Goal: Task Accomplishment & Management: Manage account settings

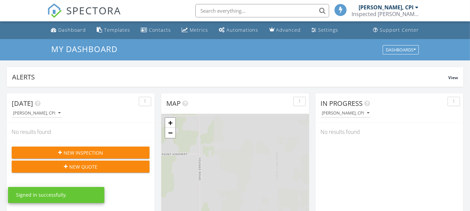
scroll to position [3, 3]
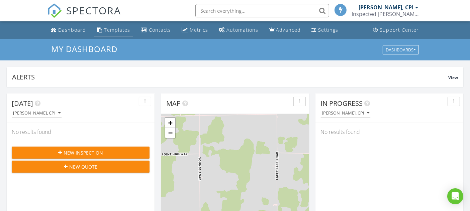
click at [114, 32] on div "Templates" at bounding box center [117, 30] width 26 height 6
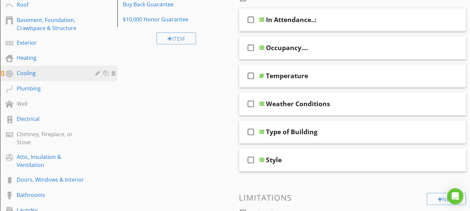
scroll to position [111, 0]
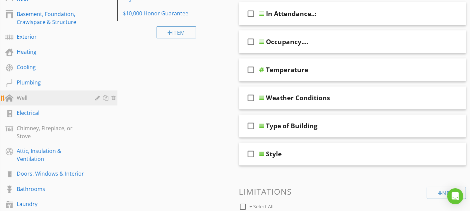
click at [62, 93] on link "Well" at bounding box center [59, 98] width 115 height 15
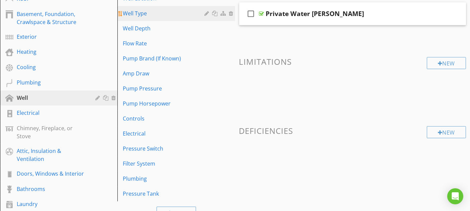
click at [183, 13] on div "Well Type" at bounding box center [165, 13] width 84 height 8
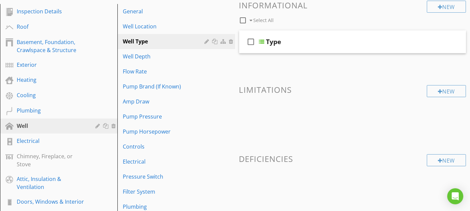
scroll to position [0, 0]
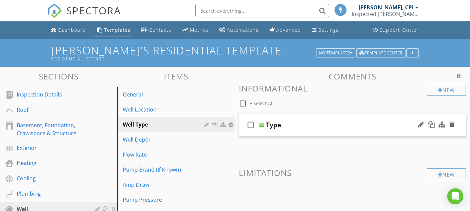
click at [310, 129] on div "check_box_outline_blank Type" at bounding box center [352, 125] width 227 height 23
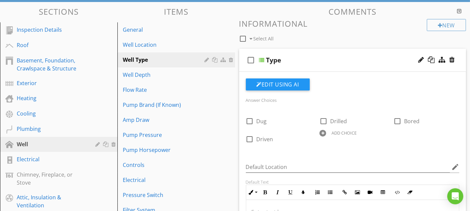
scroll to position [74, 0]
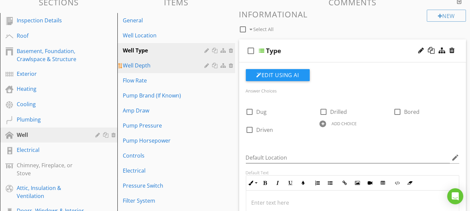
click at [168, 63] on div "Well Depth" at bounding box center [165, 66] width 84 height 8
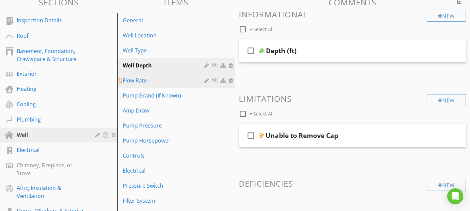
click at [160, 83] on div "Flow Rate" at bounding box center [165, 81] width 84 height 8
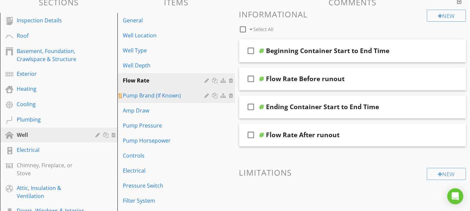
click at [193, 94] on div "Pump Brand (If Known)" at bounding box center [165, 96] width 84 height 8
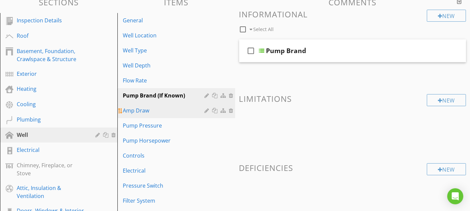
click at [166, 113] on div "Amp Draw" at bounding box center [165, 111] width 84 height 8
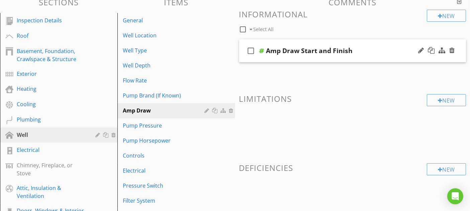
click at [306, 45] on div "check_box_outline_blank Amp Draw Start and Finish" at bounding box center [352, 50] width 227 height 23
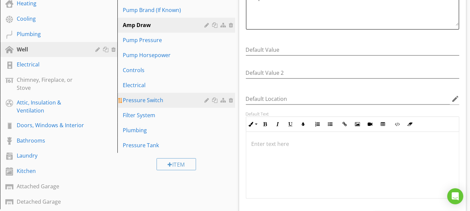
scroll to position [149, 0]
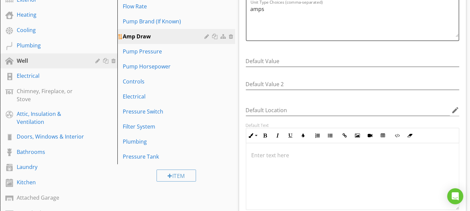
click at [172, 38] on div "Amp Draw" at bounding box center [165, 36] width 84 height 8
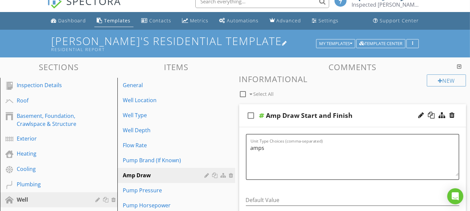
scroll to position [0, 0]
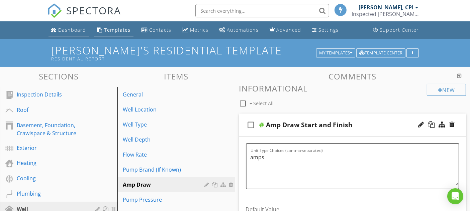
click at [60, 29] on div "Dashboard" at bounding box center [73, 30] width 28 height 6
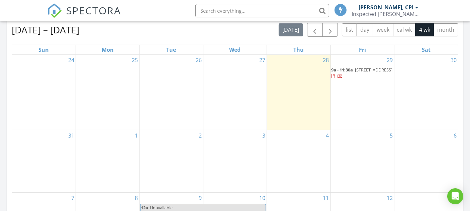
scroll to position [297, 0]
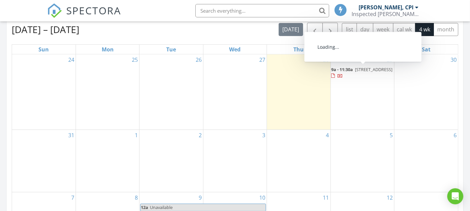
click at [356, 73] on span "764 S Angola Rd, Coldwater 49036" at bounding box center [373, 70] width 37 height 6
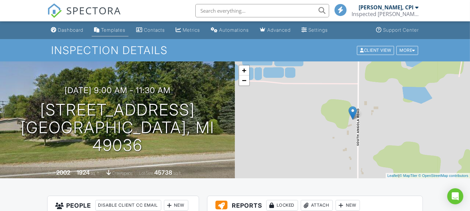
click at [120, 27] on div "Templates" at bounding box center [113, 30] width 24 height 6
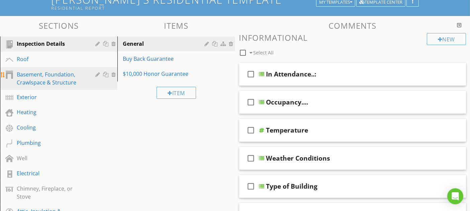
scroll to position [74, 0]
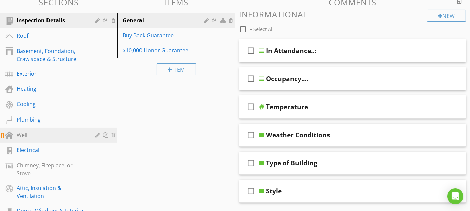
click at [61, 133] on div "Well" at bounding box center [51, 135] width 69 height 8
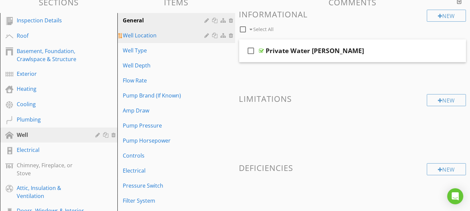
click at [178, 37] on div "Well Location" at bounding box center [165, 35] width 84 height 8
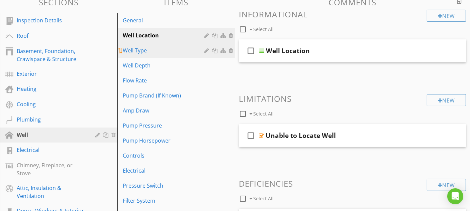
click at [185, 46] on div "Well Type" at bounding box center [165, 50] width 84 height 8
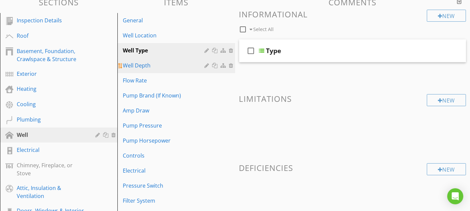
click at [179, 63] on div "Well Depth" at bounding box center [165, 66] width 84 height 8
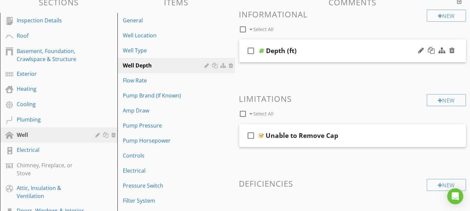
click at [319, 50] on div "Depth (ft)" at bounding box center [346, 51] width 160 height 8
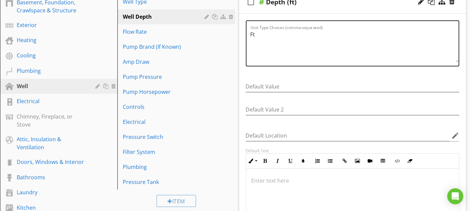
scroll to position [111, 0]
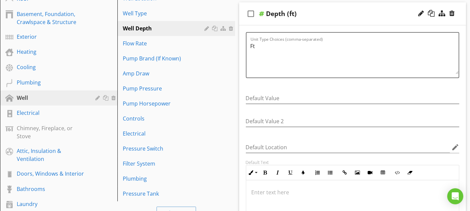
click at [324, 15] on div "Depth (ft)" at bounding box center [346, 14] width 160 height 8
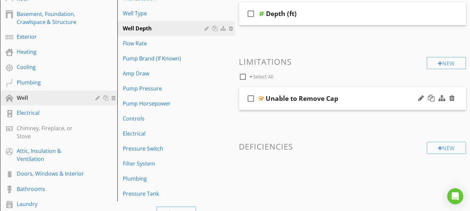
click at [368, 98] on div "Unable to Remove Cap" at bounding box center [346, 99] width 160 height 8
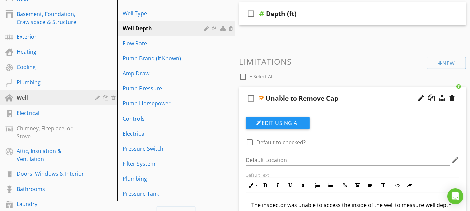
click at [357, 99] on div "Unable to Remove Cap" at bounding box center [346, 99] width 160 height 8
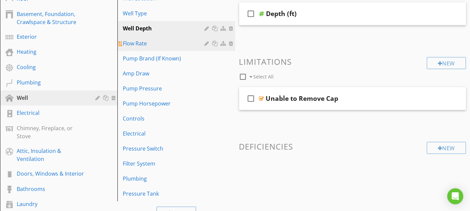
click at [172, 47] on div "Flow Rate" at bounding box center [165, 43] width 84 height 8
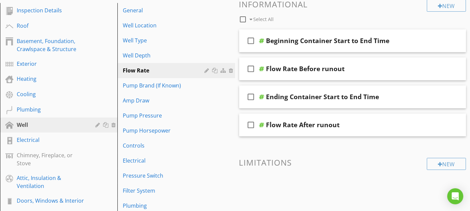
scroll to position [74, 0]
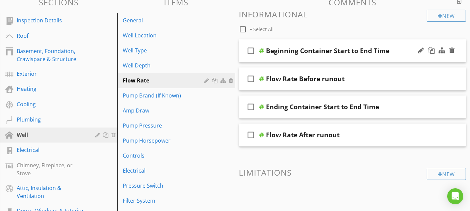
click at [353, 42] on div "check_box_outline_blank Beginning Container Start to End Time" at bounding box center [352, 50] width 227 height 23
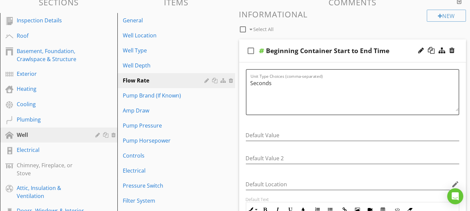
click at [353, 42] on div "check_box_outline_blank Beginning Container Start to End Time" at bounding box center [352, 50] width 227 height 23
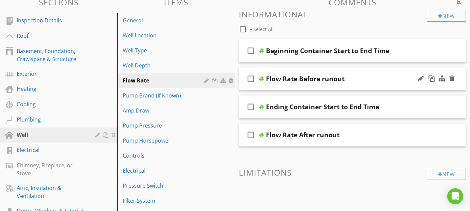
click at [357, 75] on div "Flow Rate Before runout" at bounding box center [346, 79] width 160 height 8
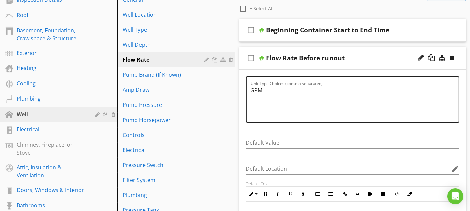
scroll to position [111, 0]
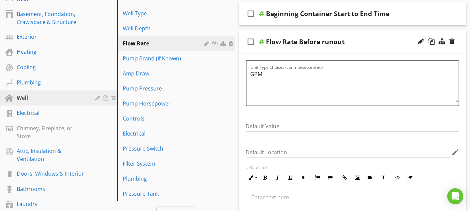
click at [361, 37] on div "check_box_outline_blank Flow Rate Before runout" at bounding box center [352, 41] width 227 height 23
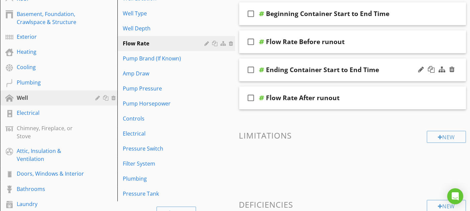
click at [388, 64] on div "check_box_outline_blank Ending Container Start to End Time" at bounding box center [352, 70] width 227 height 23
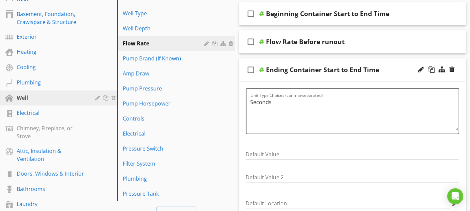
click at [388, 64] on div "check_box_outline_blank Ending Container Start to End Time" at bounding box center [352, 70] width 227 height 23
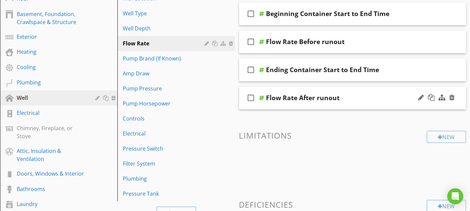
click at [365, 101] on div "Flow Rate After runout" at bounding box center [346, 98] width 160 height 8
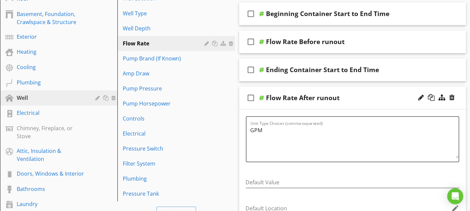
click at [368, 97] on div "Flow Rate After runout" at bounding box center [346, 98] width 160 height 8
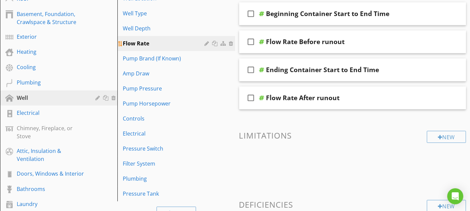
click at [195, 43] on div "Flow Rate" at bounding box center [165, 43] width 84 height 8
click at [208, 43] on div at bounding box center [208, 43] width 6 height 5
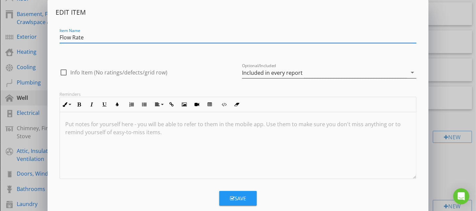
click at [410, 71] on icon "arrow_drop_down" at bounding box center [412, 73] width 8 height 8
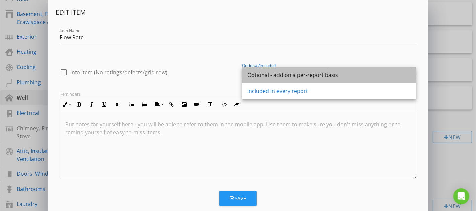
click at [299, 75] on div "Optional - add on a per-report basis" at bounding box center [329, 75] width 164 height 8
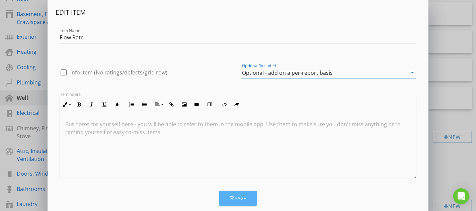
click at [242, 199] on div "Save" at bounding box center [238, 199] width 16 height 8
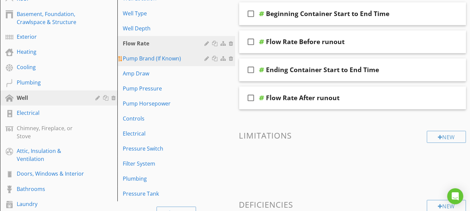
click at [190, 59] on div "Pump Brand (If Known)" at bounding box center [165, 59] width 84 height 8
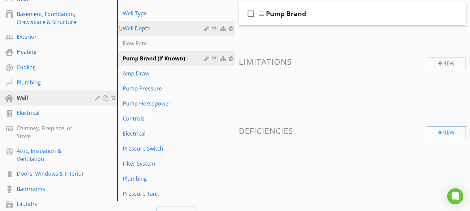
click at [184, 28] on div "Well Depth" at bounding box center [165, 28] width 84 height 8
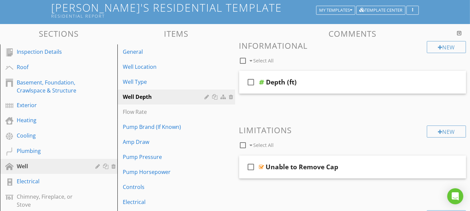
scroll to position [37, 0]
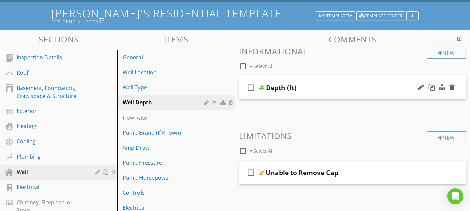
click at [321, 80] on div "check_box_outline_blank Depth (ft)" at bounding box center [352, 88] width 227 height 23
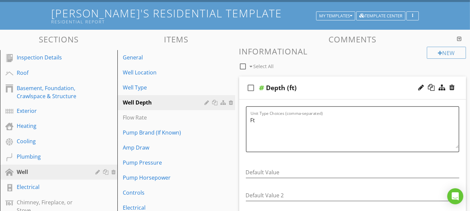
click at [317, 82] on div "check_box_outline_blank Depth (ft)" at bounding box center [352, 88] width 227 height 23
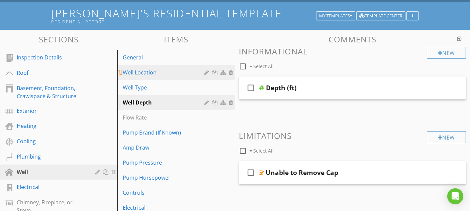
click at [189, 72] on div "Well Location" at bounding box center [165, 73] width 84 height 8
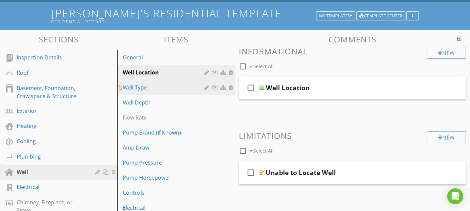
scroll to position [74, 0]
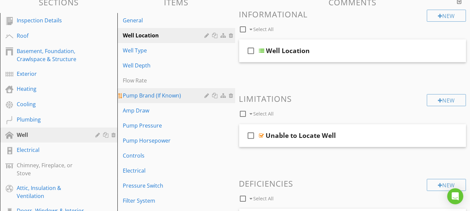
click at [192, 96] on div "Pump Brand (If Known)" at bounding box center [165, 96] width 84 height 8
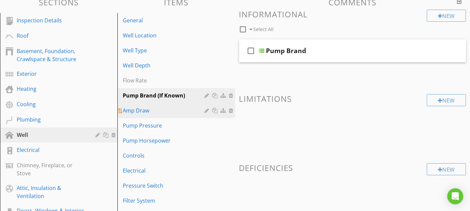
click at [185, 107] on div "Amp Draw" at bounding box center [165, 111] width 84 height 8
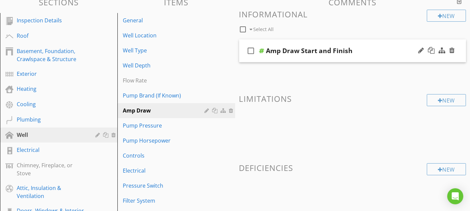
click at [372, 47] on div "Amp Draw Start and Finish" at bounding box center [346, 51] width 160 height 8
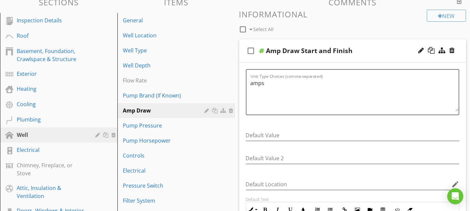
click at [371, 48] on div "Amp Draw Start and Finish" at bounding box center [346, 51] width 160 height 8
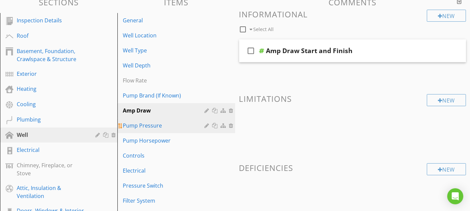
click at [177, 126] on div "Pump Pressure" at bounding box center [165, 126] width 84 height 8
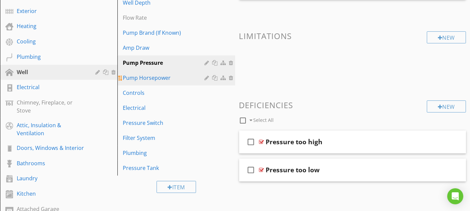
scroll to position [149, 0]
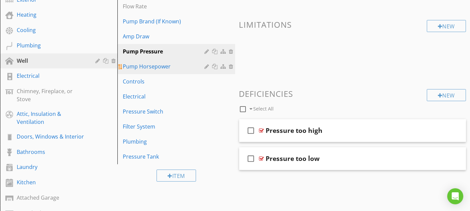
click at [192, 69] on div "Pump Horsepower" at bounding box center [165, 67] width 84 height 8
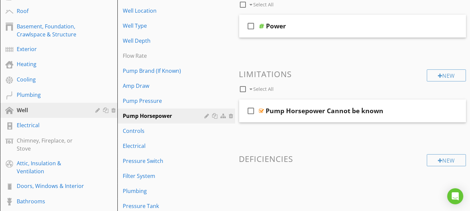
scroll to position [74, 0]
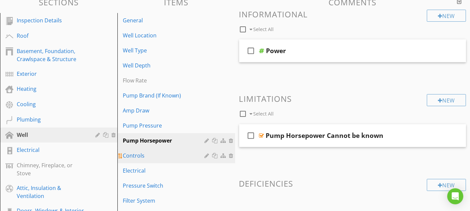
click at [174, 152] on div "Controls" at bounding box center [165, 156] width 84 height 8
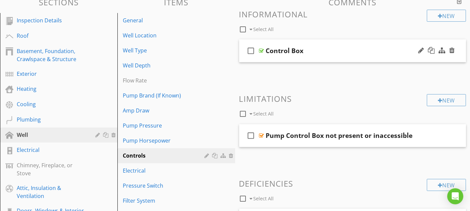
click at [339, 51] on div "Control Box" at bounding box center [346, 51] width 160 height 8
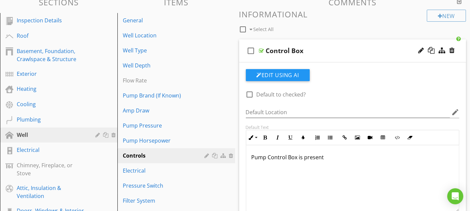
click at [339, 51] on div "Control Box" at bounding box center [346, 51] width 160 height 8
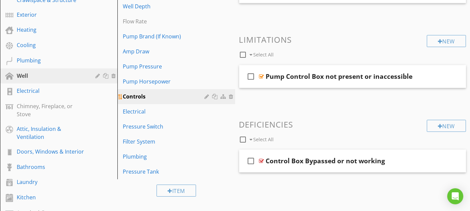
scroll to position [149, 0]
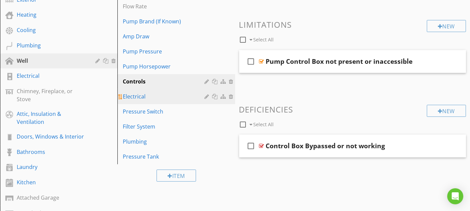
click at [186, 94] on div "Electrical" at bounding box center [165, 97] width 84 height 8
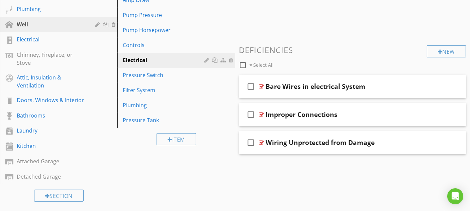
scroll to position [186, 0]
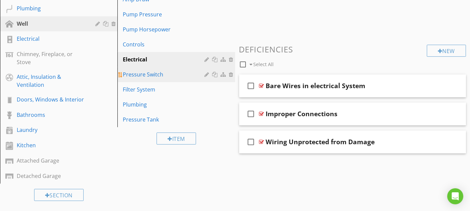
click at [177, 73] on div "Pressure Switch" at bounding box center [165, 75] width 84 height 8
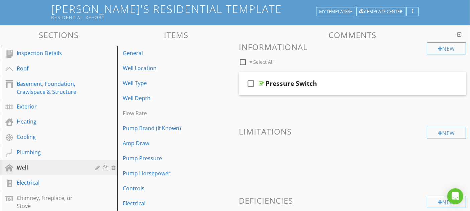
scroll to position [37, 0]
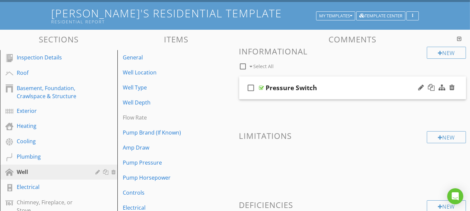
click at [346, 90] on div "Pressure Switch" at bounding box center [346, 88] width 160 height 8
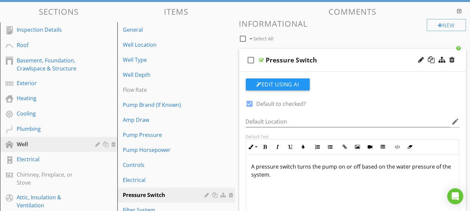
scroll to position [74, 0]
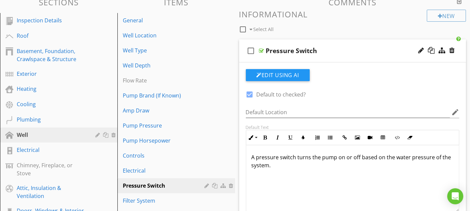
click at [349, 51] on div "Pressure Switch" at bounding box center [346, 51] width 160 height 8
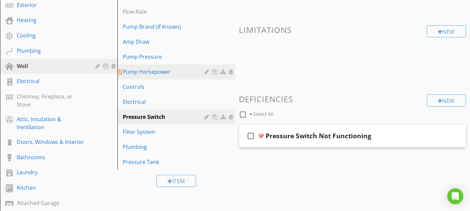
scroll to position [149, 0]
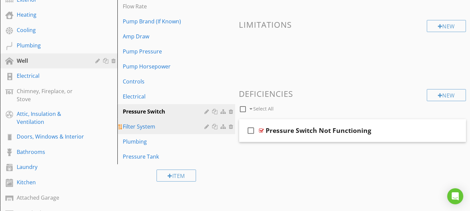
click at [186, 129] on div "Filter System" at bounding box center [165, 127] width 84 height 8
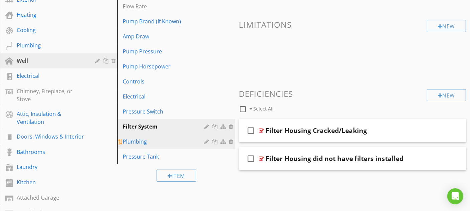
click at [172, 139] on div "Plumbing" at bounding box center [165, 142] width 84 height 8
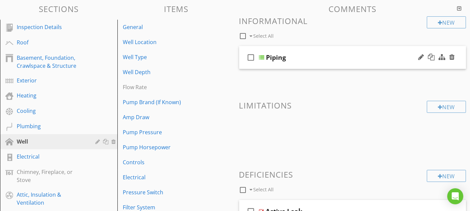
scroll to position [74, 0]
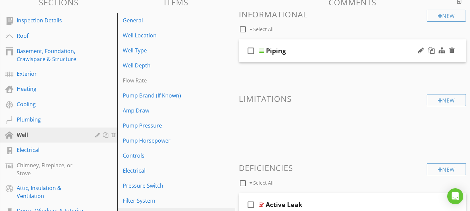
click at [336, 56] on div "check_box_outline_blank Piping" at bounding box center [352, 50] width 227 height 23
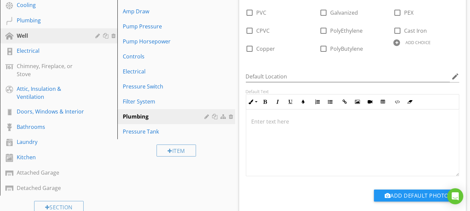
scroll to position [186, 0]
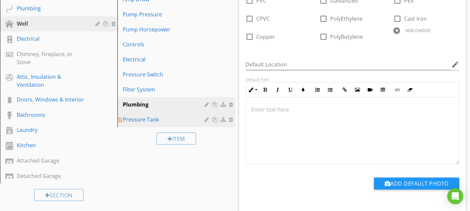
click at [175, 120] on div "Pressure Tank" at bounding box center [165, 120] width 84 height 8
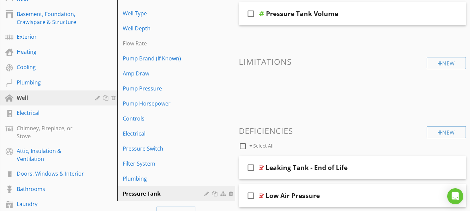
scroll to position [74, 0]
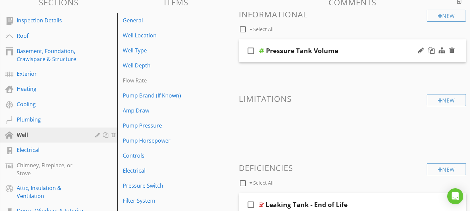
click at [363, 52] on div "Pressure Tank Volume" at bounding box center [346, 51] width 160 height 8
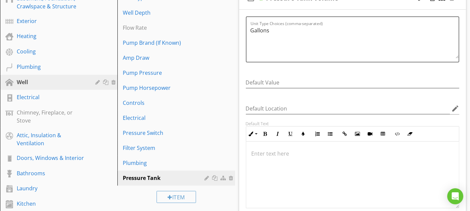
scroll to position [111, 0]
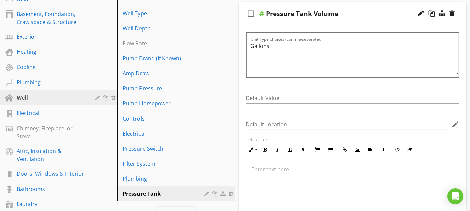
click at [354, 10] on div "Pressure Tank Volume" at bounding box center [346, 14] width 160 height 8
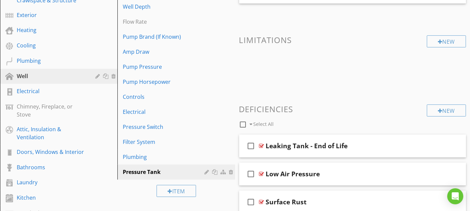
scroll to position [149, 0]
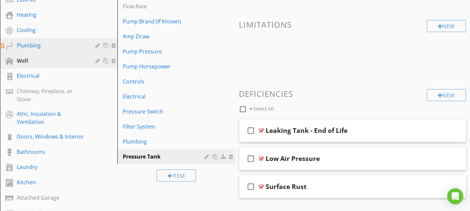
click at [73, 45] on div "Plumbing" at bounding box center [51, 45] width 69 height 8
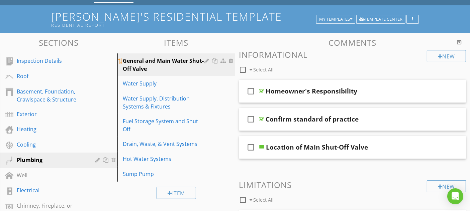
scroll to position [0, 0]
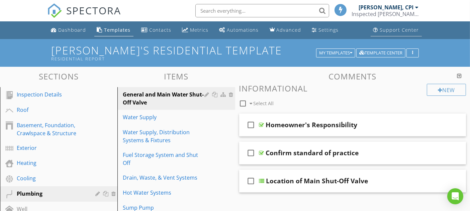
click at [403, 31] on div "Support Center" at bounding box center [399, 30] width 39 height 6
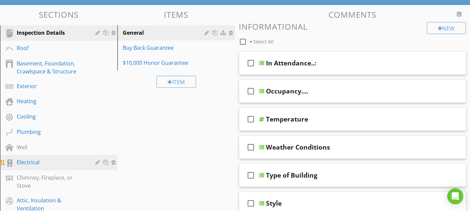
scroll to position [74, 0]
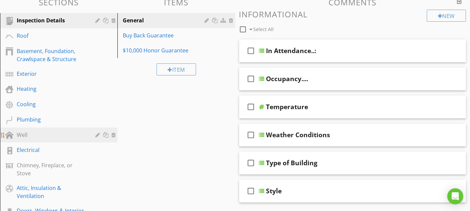
click at [42, 131] on div "Well" at bounding box center [51, 135] width 69 height 8
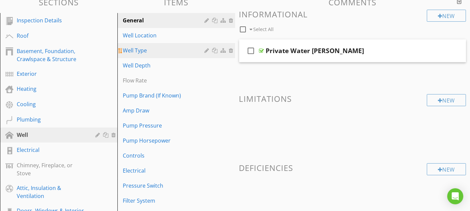
click at [178, 49] on div "Well Type" at bounding box center [165, 50] width 84 height 8
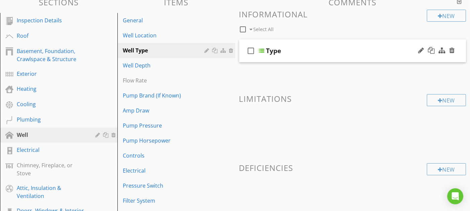
click at [331, 50] on div "Type" at bounding box center [346, 51] width 160 height 8
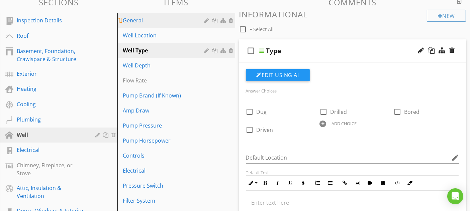
click at [178, 21] on div "General" at bounding box center [165, 20] width 84 height 8
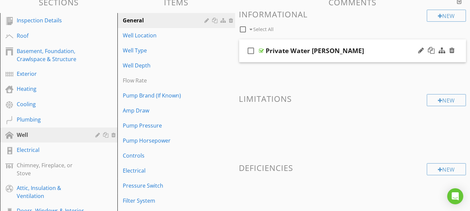
click at [345, 50] on div "Private Water [PERSON_NAME]" at bounding box center [346, 51] width 160 height 8
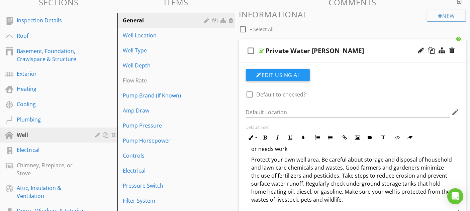
click at [371, 53] on div "Private Water [PERSON_NAME]" at bounding box center [346, 51] width 160 height 8
type textarea "<p><span style="color: rgb(92, 156, 207);"><span style="font-size: 1.5rem; line…"
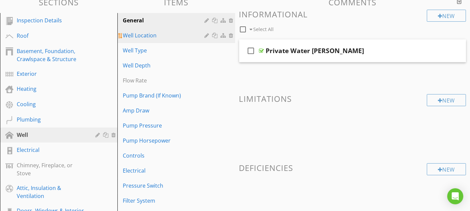
click at [176, 37] on div "Well Location" at bounding box center [165, 35] width 84 height 8
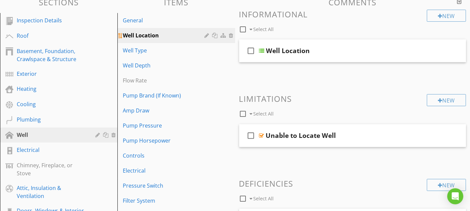
click at [208, 35] on div at bounding box center [208, 35] width 6 height 5
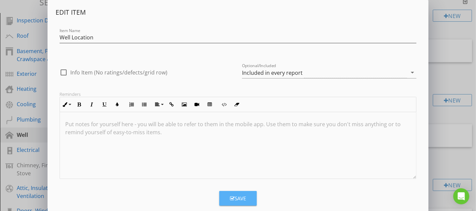
click at [238, 202] on button "Save" at bounding box center [237, 198] width 37 height 15
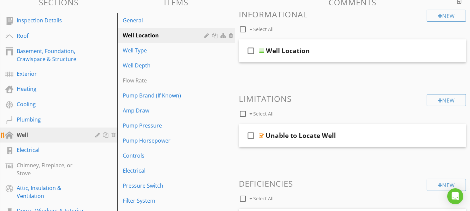
click at [96, 135] on div at bounding box center [98, 134] width 6 height 5
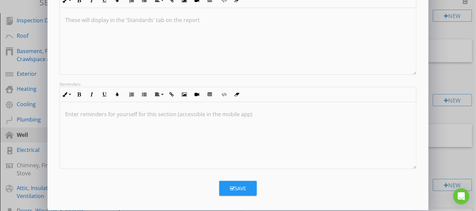
scroll to position [142, 0]
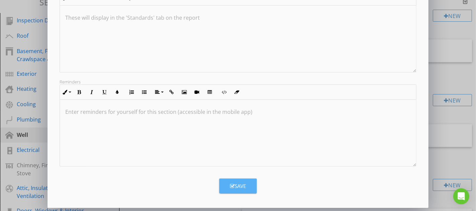
click at [251, 186] on button "Save" at bounding box center [237, 186] width 37 height 15
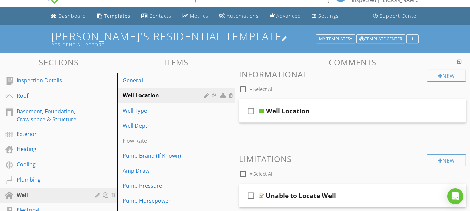
scroll to position [0, 0]
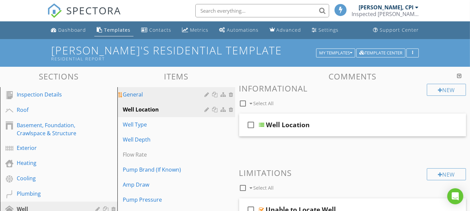
click at [154, 98] on div "General" at bounding box center [165, 95] width 84 height 8
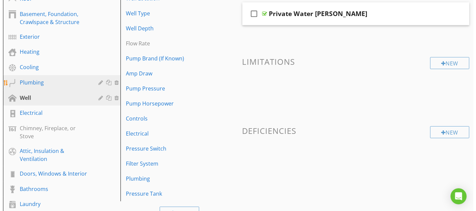
scroll to position [149, 0]
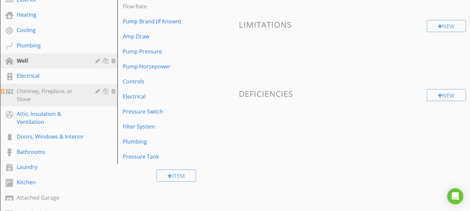
click at [74, 97] on div "Chimney, Fireplace, or Stove" at bounding box center [51, 95] width 69 height 16
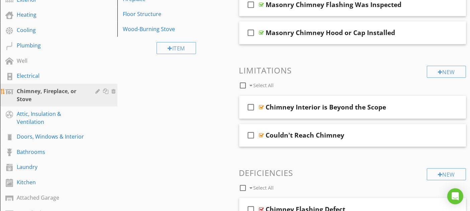
click at [96, 90] on div at bounding box center [98, 91] width 6 height 5
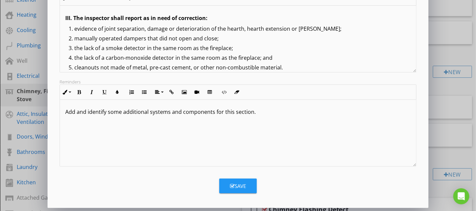
scroll to position [102, 0]
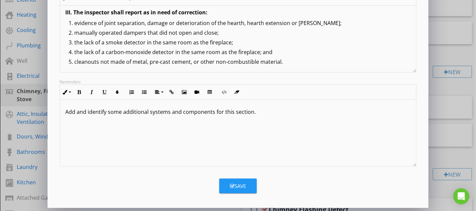
click at [236, 181] on button "Save" at bounding box center [237, 186] width 37 height 15
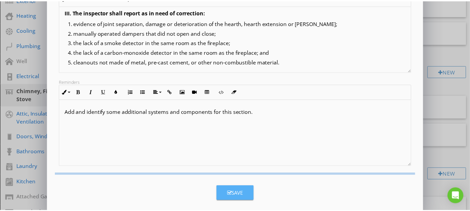
scroll to position [70, 0]
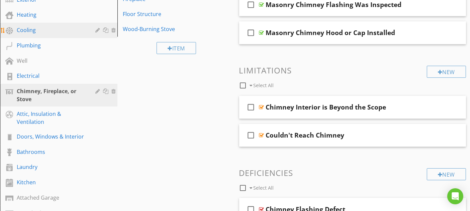
click at [69, 29] on div "Cooling" at bounding box center [51, 30] width 69 height 8
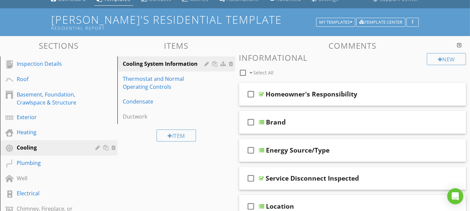
scroll to position [0, 0]
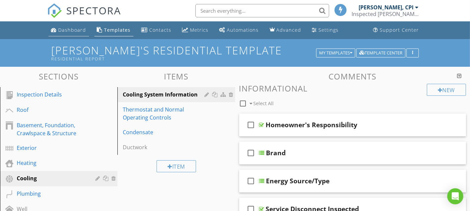
click at [78, 30] on div "Dashboard" at bounding box center [73, 30] width 28 height 6
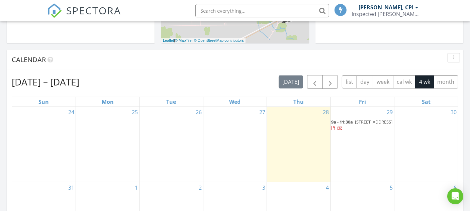
scroll to position [260, 0]
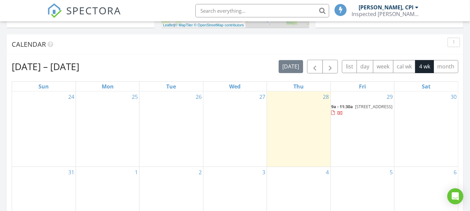
click at [351, 108] on span "9a - 11:30a" at bounding box center [342, 107] width 22 height 6
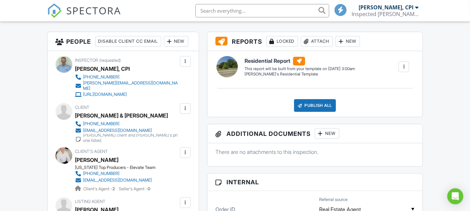
scroll to position [149, 0]
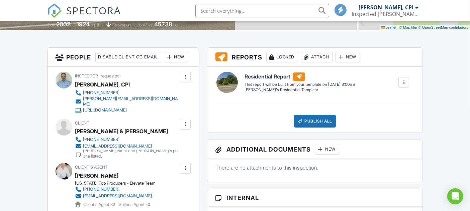
click at [402, 84] on div at bounding box center [403, 82] width 7 height 7
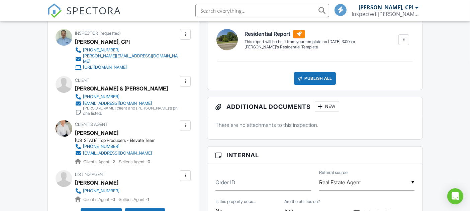
scroll to position [223, 0]
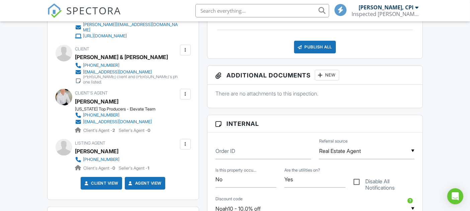
click at [184, 148] on div at bounding box center [185, 144] width 7 height 7
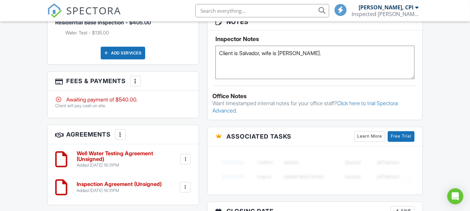
scroll to position [409, 0]
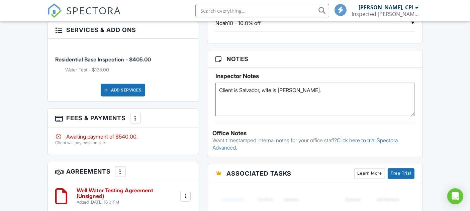
click at [320, 93] on textarea "Client is Salvador, wife is Ana." at bounding box center [314, 99] width 199 height 33
type textarea "Client is Salvador, wife is Ana. Customer to pay cash on day of inspection."
click at [453, 126] on div "Dashboard Templates Contacts Metrics Automations Advanced Settings Support Cent…" at bounding box center [235, 180] width 470 height 1134
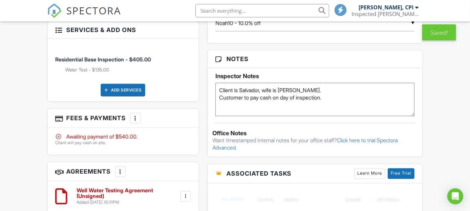
click at [137, 122] on div at bounding box center [135, 118] width 7 height 7
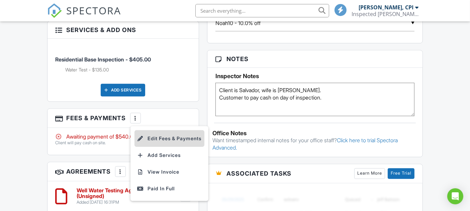
scroll to position [446, 0]
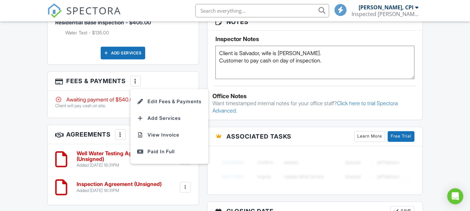
click at [12, 104] on div "Dashboard Templates Contacts Metrics Automations Advanced Settings Support Cent…" at bounding box center [235, 143] width 470 height 1134
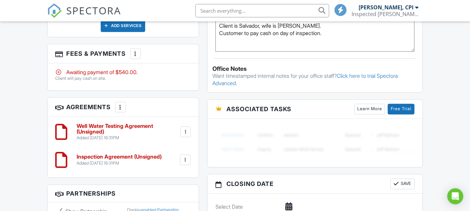
scroll to position [483, 0]
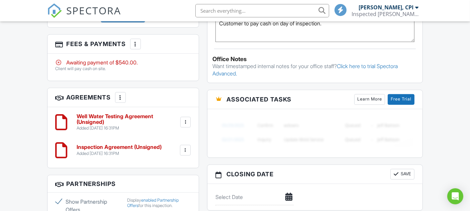
click at [124, 101] on div at bounding box center [120, 97] width 7 height 7
click at [35, 93] on div "Dashboard Templates Contacts Metrics Automations Advanced Settings Support Cent…" at bounding box center [235, 105] width 470 height 1134
click at [187, 126] on div at bounding box center [185, 122] width 7 height 7
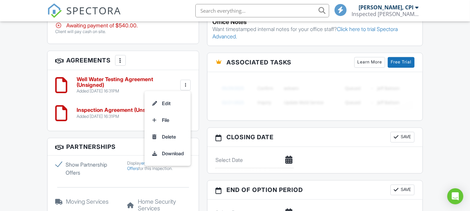
click at [2, 81] on div "Dashboard Templates Contacts Metrics Automations Advanced Settings Support Cent…" at bounding box center [235, 68] width 470 height 1134
click at [97, 88] on h6 "Well Water Testing Agreement (Unsigned)" at bounding box center [128, 83] width 102 height 12
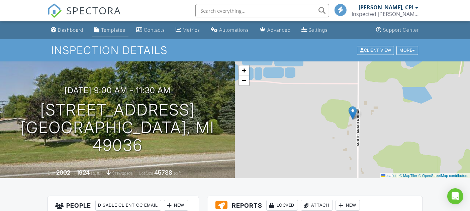
click at [110, 28] on div "Templates" at bounding box center [113, 30] width 24 height 6
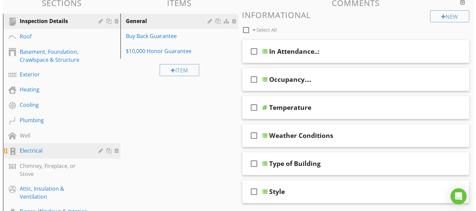
scroll to position [74, 0]
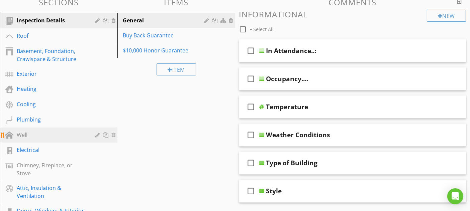
click at [48, 137] on div "Well" at bounding box center [51, 135] width 69 height 8
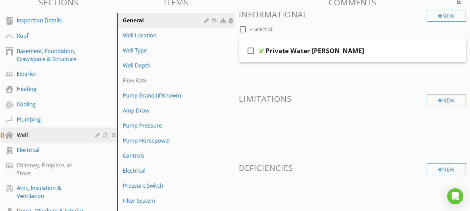
click at [64, 135] on div "Well" at bounding box center [51, 135] width 69 height 8
click at [98, 133] on div at bounding box center [98, 134] width 6 height 5
